Goal: Task Accomplishment & Management: Use online tool/utility

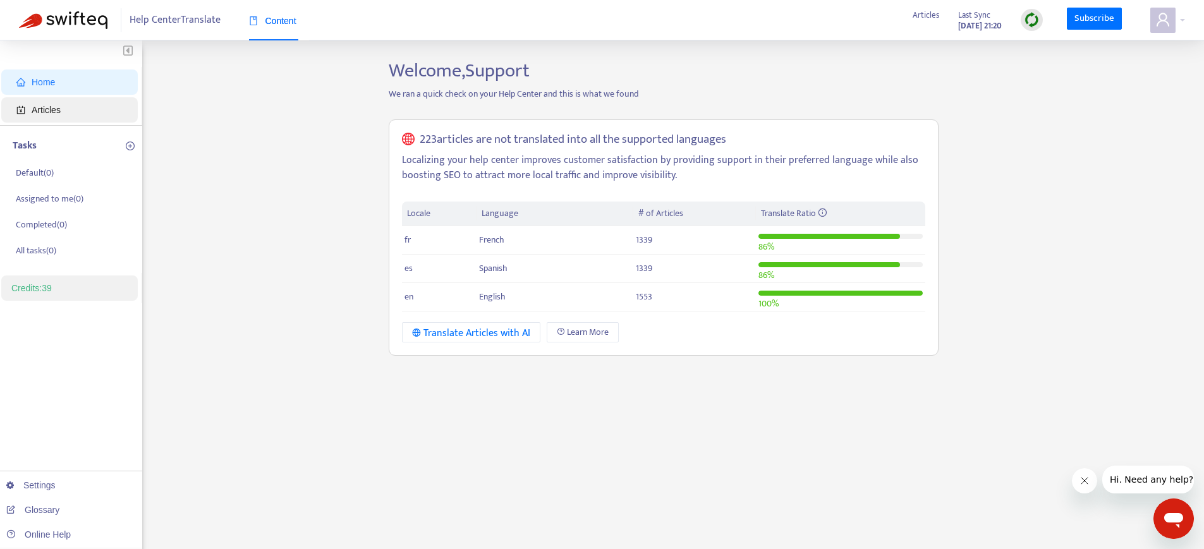
click at [37, 107] on span "Articles" at bounding box center [46, 110] width 29 height 10
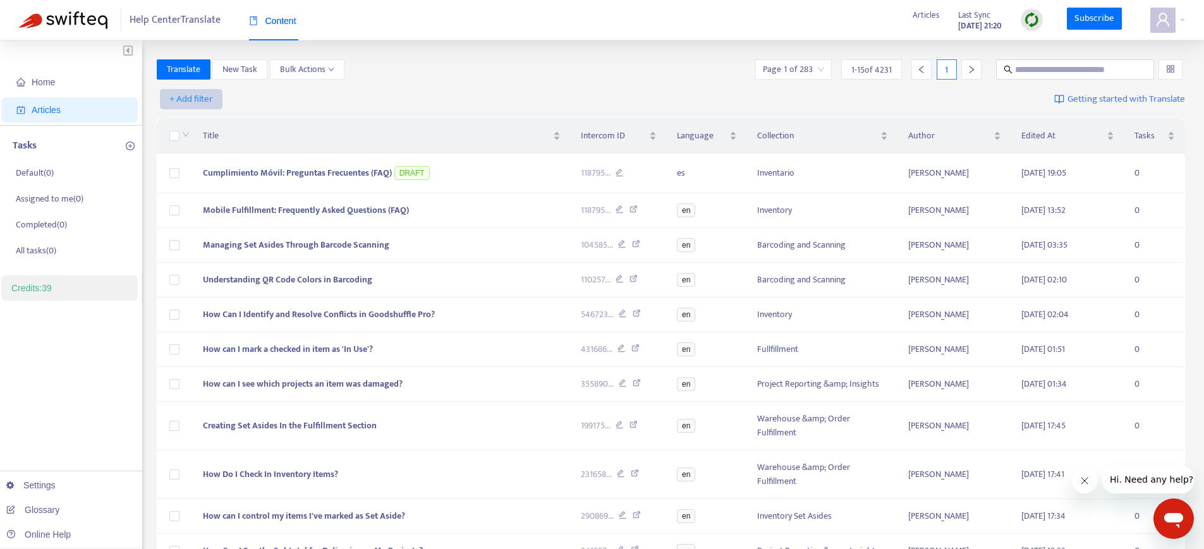
click at [193, 100] on span "+ Add filter" at bounding box center [191, 99] width 44 height 15
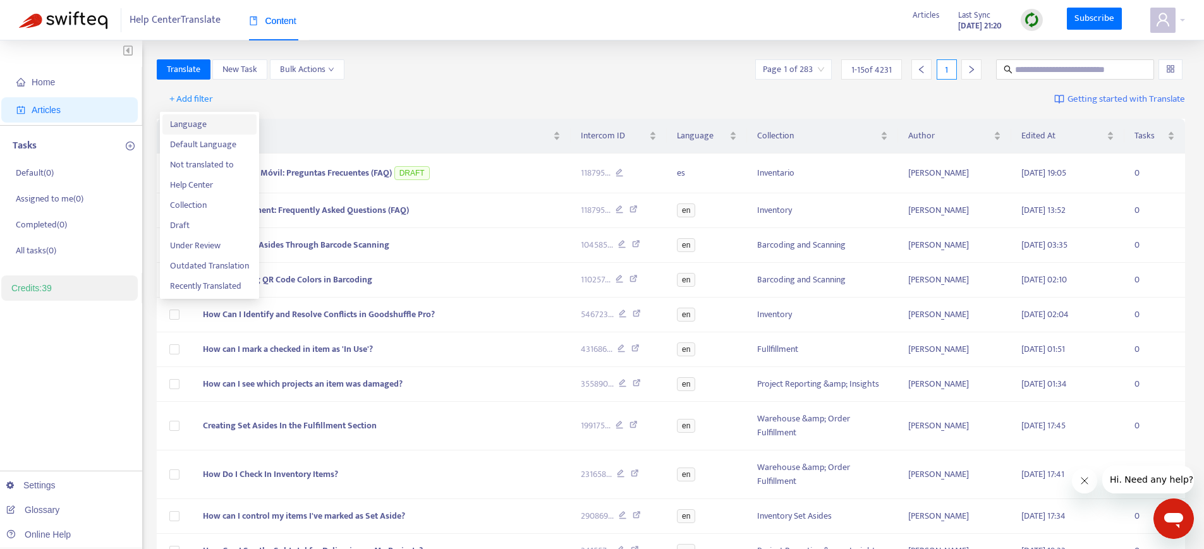
click at [197, 126] on span "Language" at bounding box center [209, 125] width 79 height 14
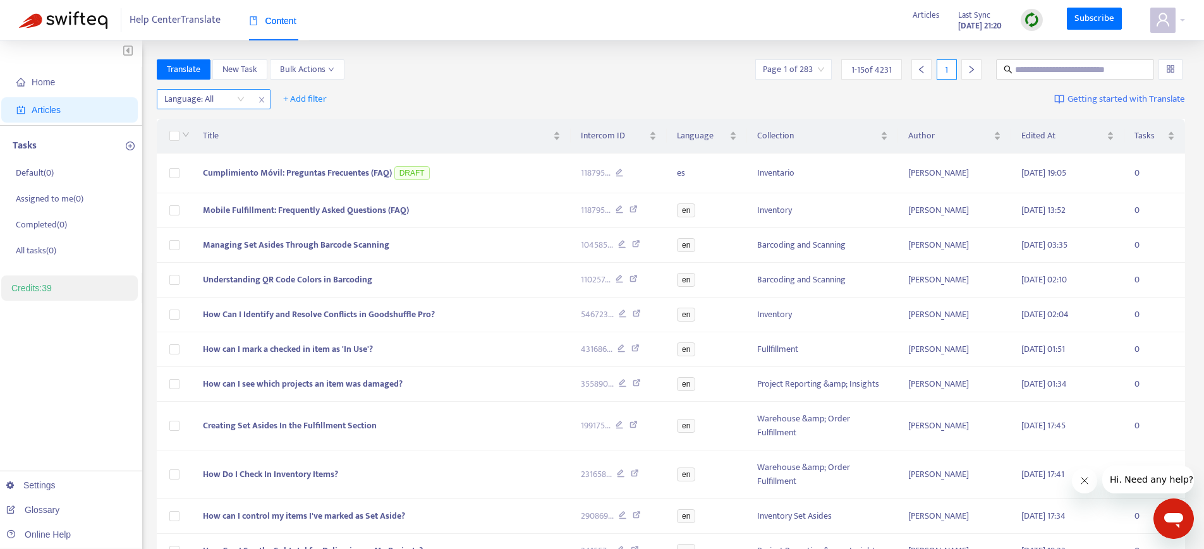
click at [183, 97] on div at bounding box center [198, 99] width 76 height 15
click at [190, 124] on div "en" at bounding box center [277, 124] width 220 height 14
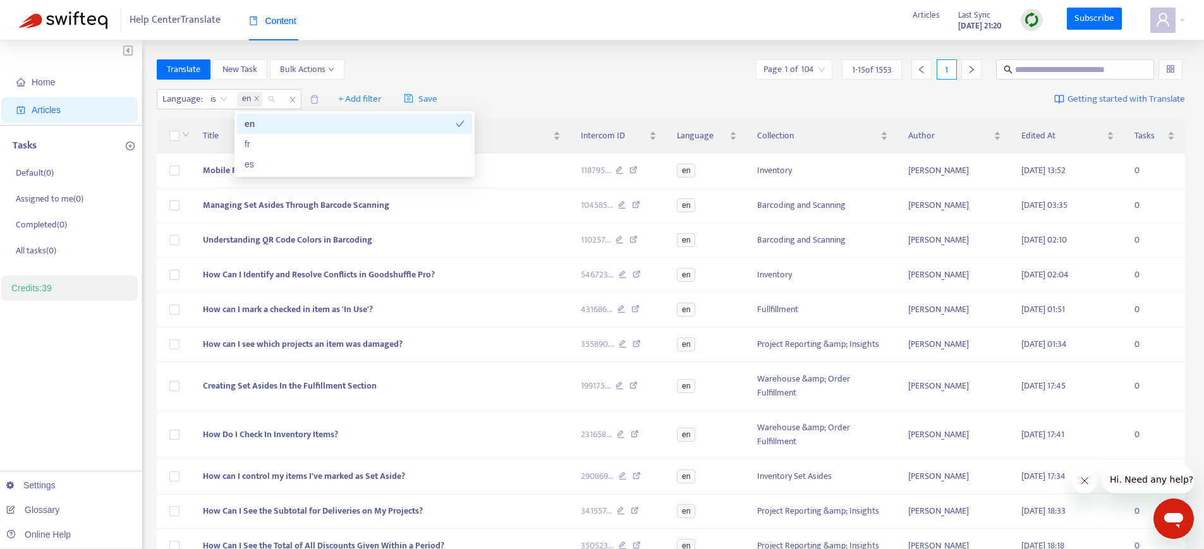
click at [259, 126] on div "en" at bounding box center [350, 124] width 211 height 14
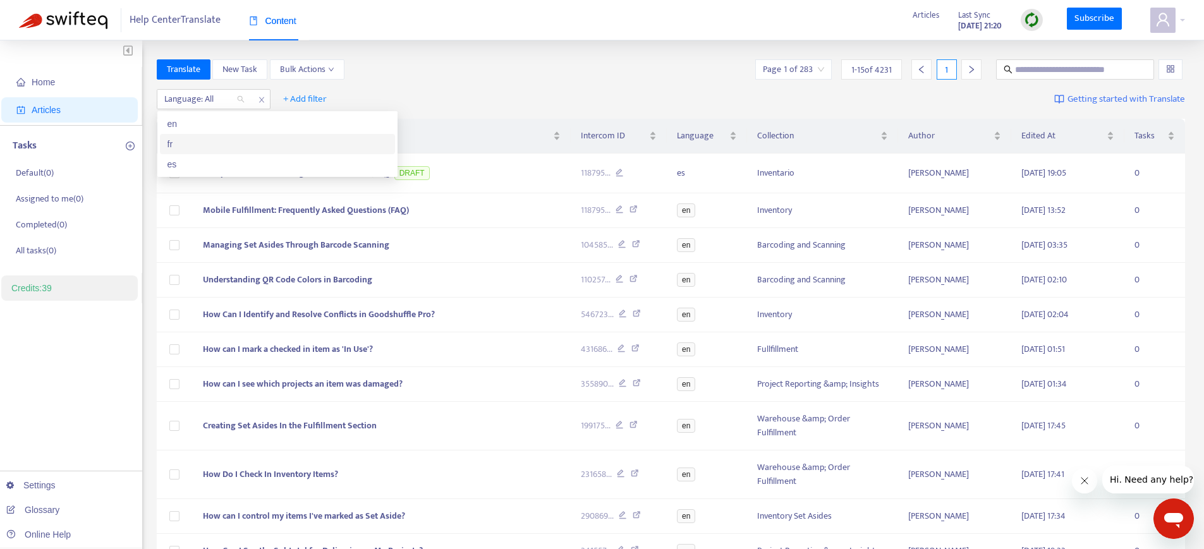
click at [195, 141] on div "fr" at bounding box center [277, 144] width 220 height 14
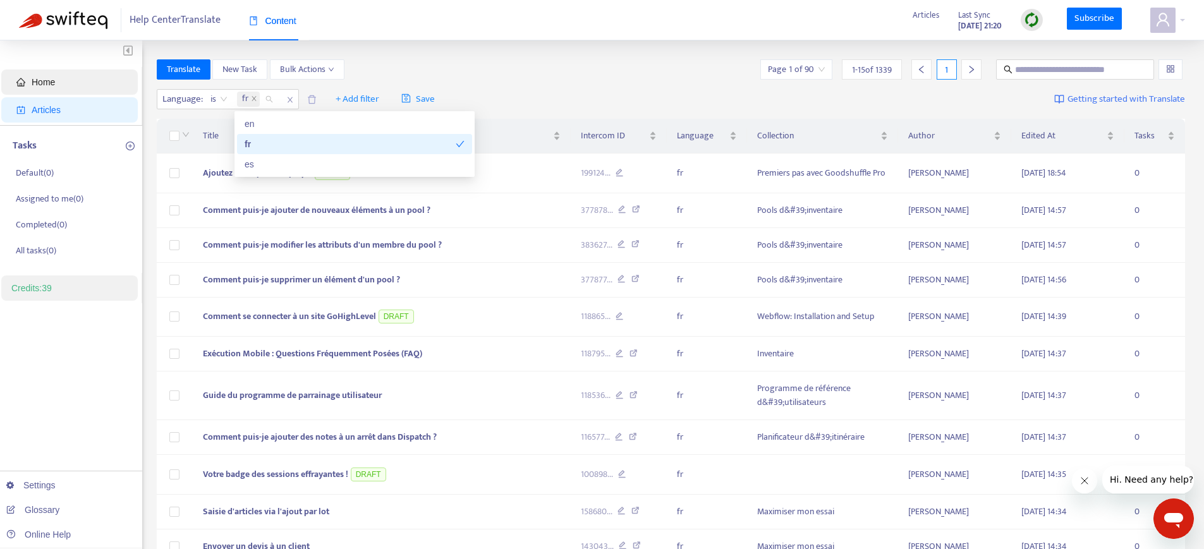
click at [63, 84] on span "Home" at bounding box center [71, 82] width 111 height 25
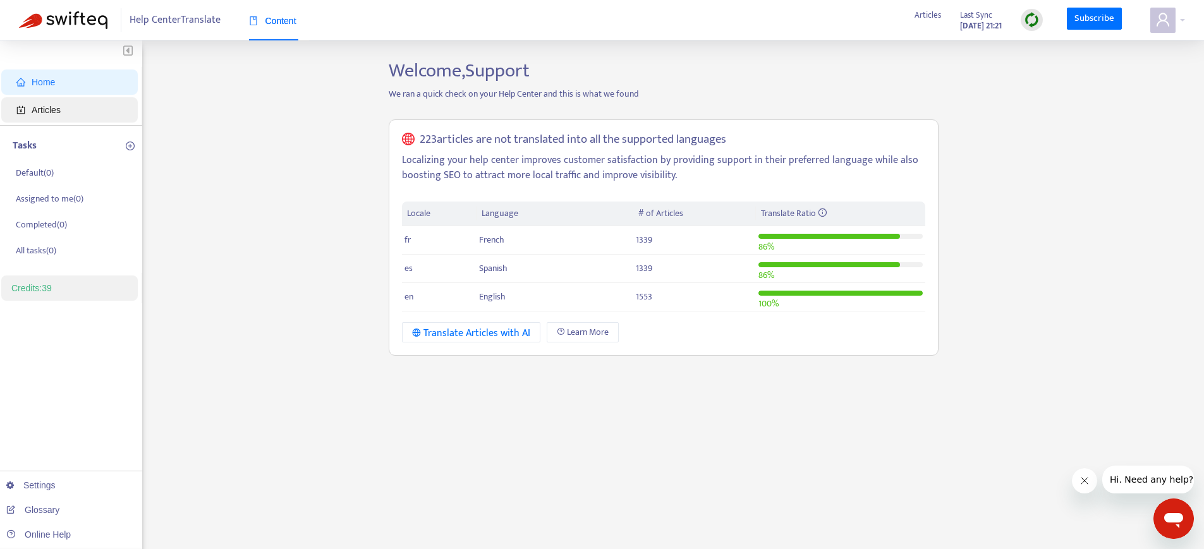
click at [42, 109] on span "Articles" at bounding box center [46, 110] width 29 height 10
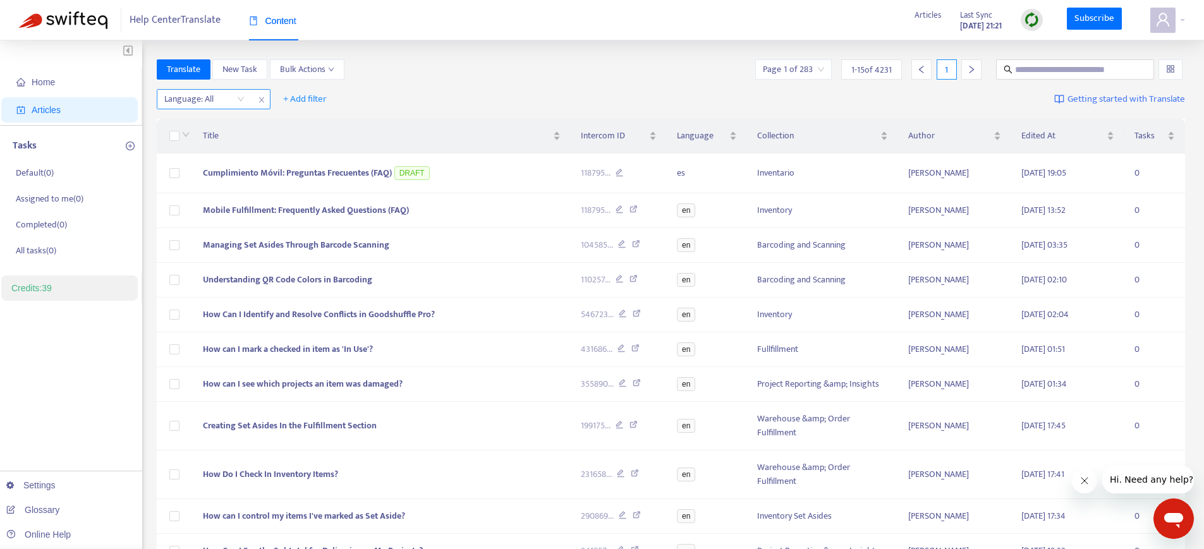
click at [191, 97] on div at bounding box center [198, 99] width 76 height 15
click at [190, 137] on div "fr" at bounding box center [277, 144] width 220 height 14
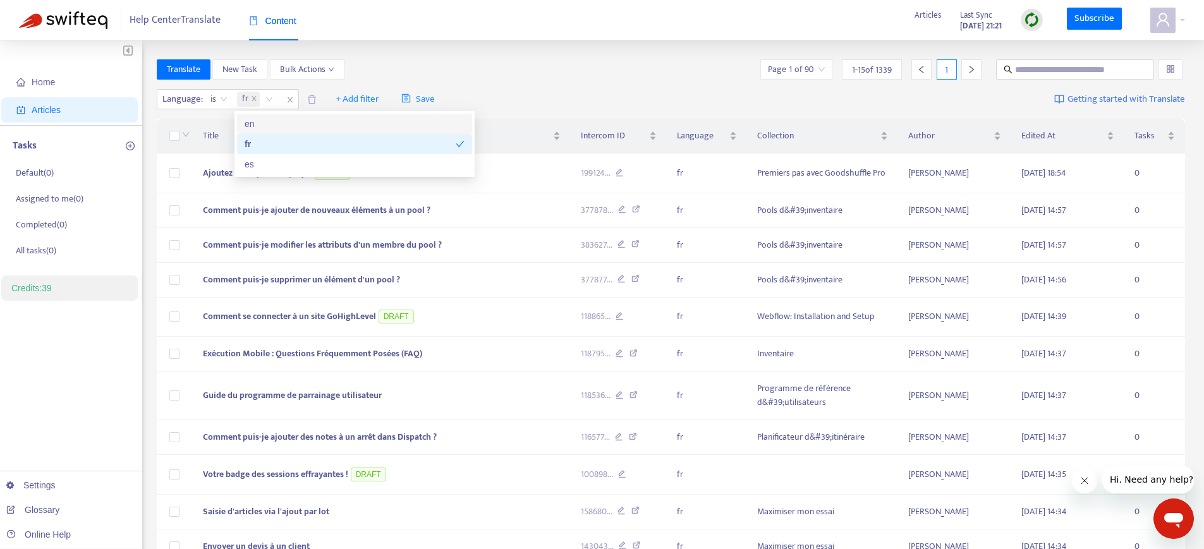
click at [540, 22] on div "Help Center Translate Content Articles Last Sync Oct 2, 2025 21:21 Subscribe" at bounding box center [602, 20] width 1204 height 40
click at [248, 101] on span "fr" at bounding box center [245, 99] width 6 height 15
click at [259, 159] on div "es" at bounding box center [355, 164] width 220 height 14
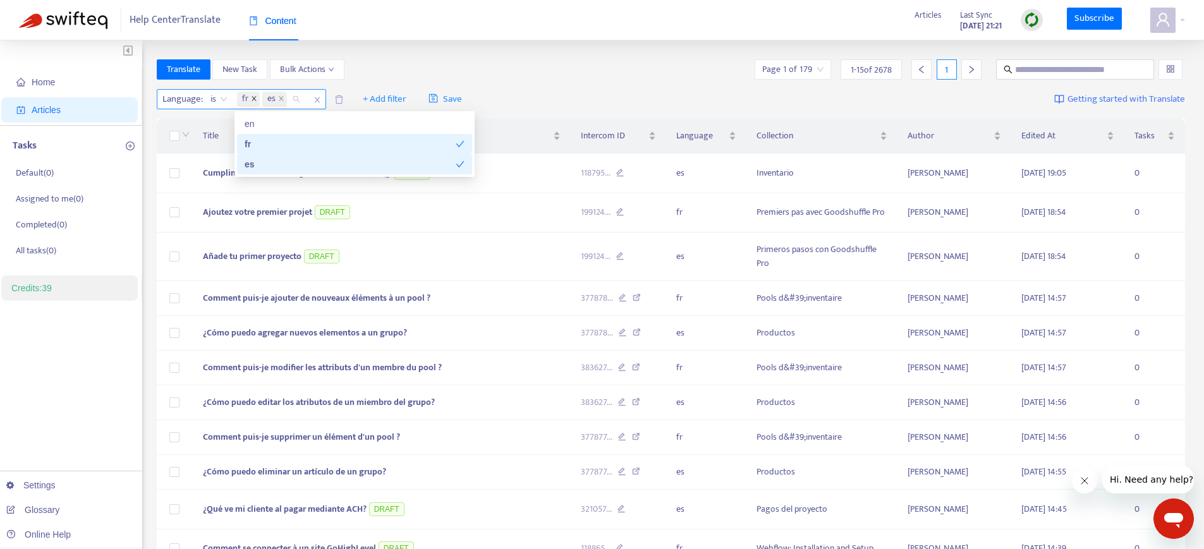
click at [254, 100] on icon "close" at bounding box center [254, 98] width 6 height 6
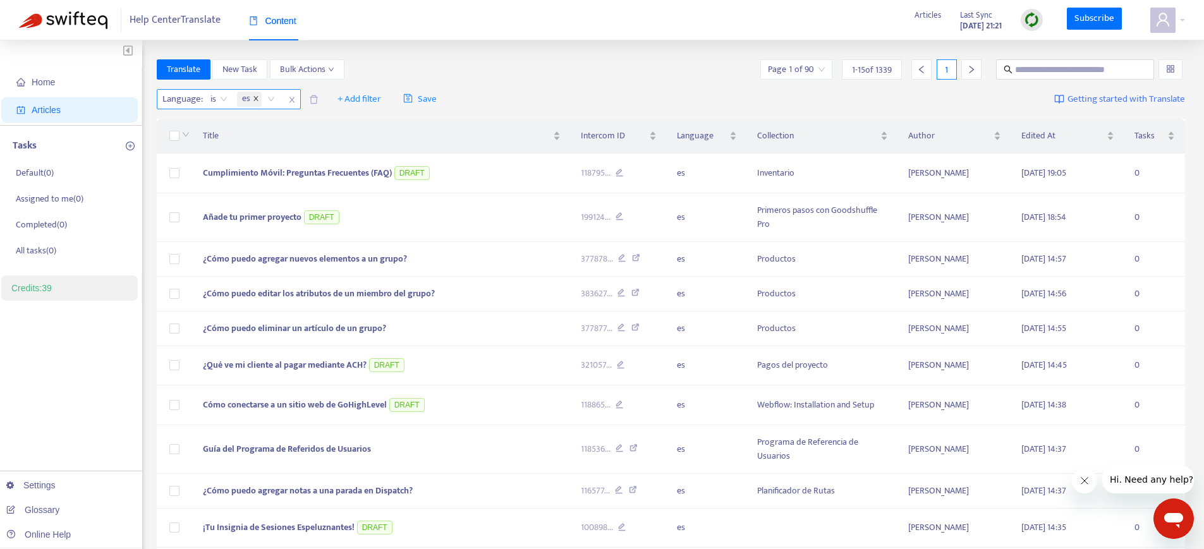
click at [258, 95] on span at bounding box center [256, 99] width 6 height 15
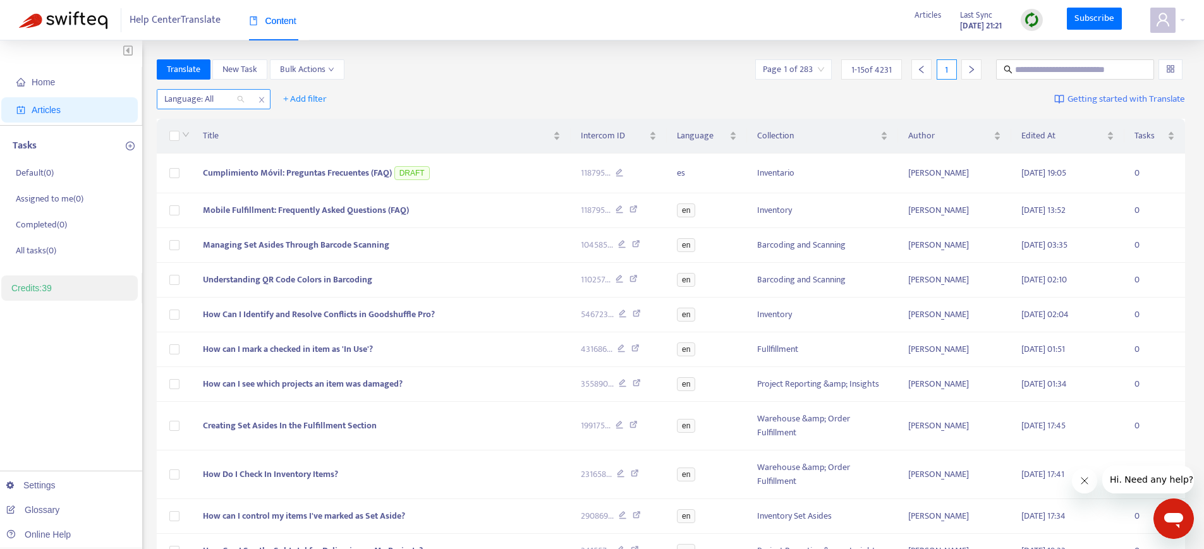
click at [226, 99] on div at bounding box center [198, 99] width 76 height 15
click at [207, 147] on div "fr" at bounding box center [277, 144] width 220 height 14
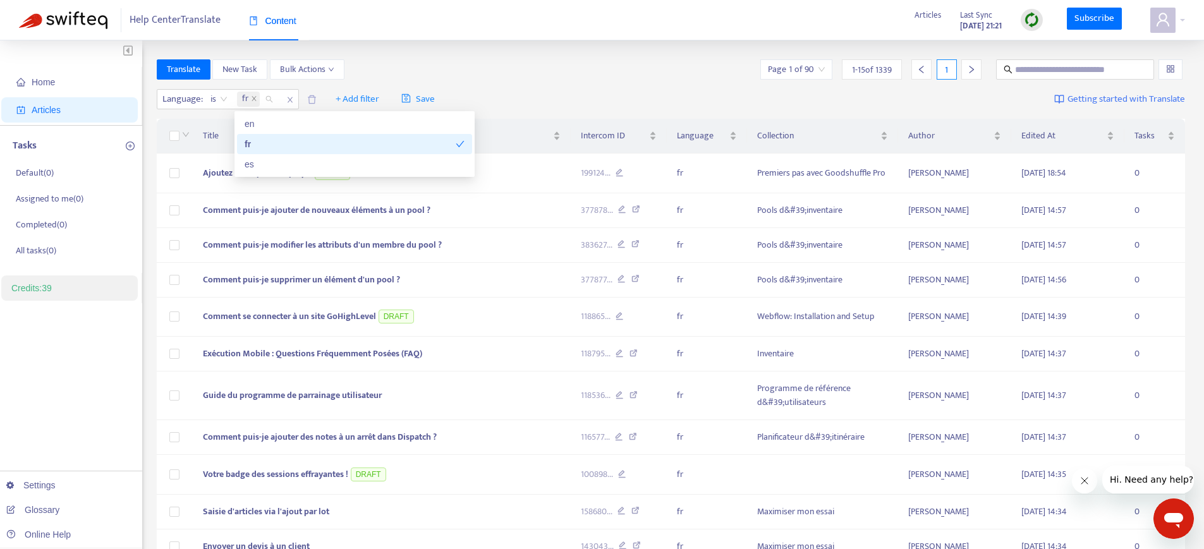
click at [549, 33] on div "Help Center Translate Content Articles Last Sync Oct 2, 2025 21:21 Subscribe" at bounding box center [602, 20] width 1204 height 40
